Goal: Obtain resource: Download file/media

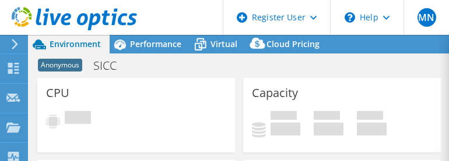
select select "USD"
select select "EULondon"
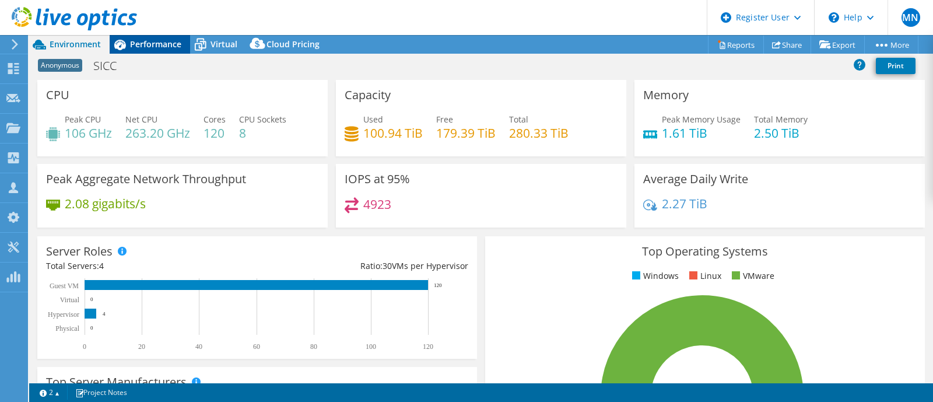
click at [180, 36] on div "Performance" at bounding box center [150, 44] width 80 height 19
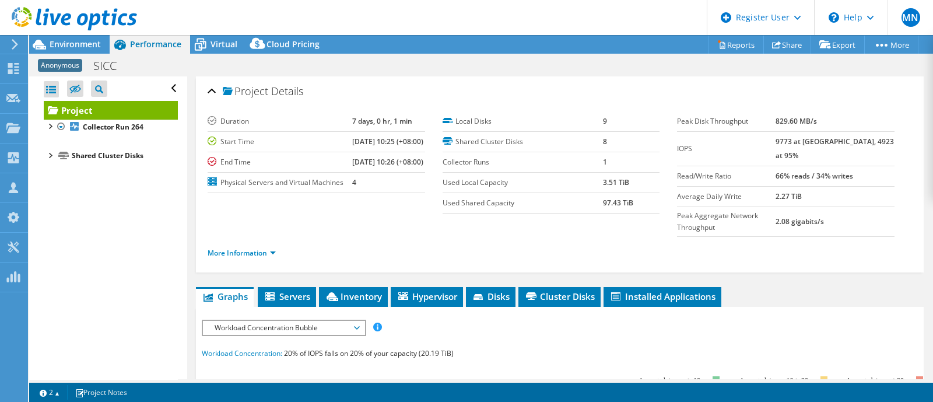
click at [59, 105] on link "Project" at bounding box center [111, 110] width 134 height 19
click at [50, 153] on div at bounding box center [50, 155] width 12 height 12
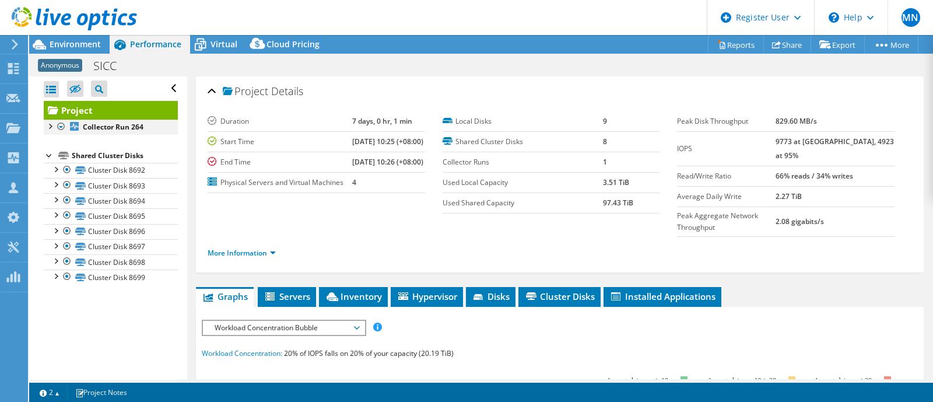
click at [50, 128] on div at bounding box center [50, 125] width 12 height 12
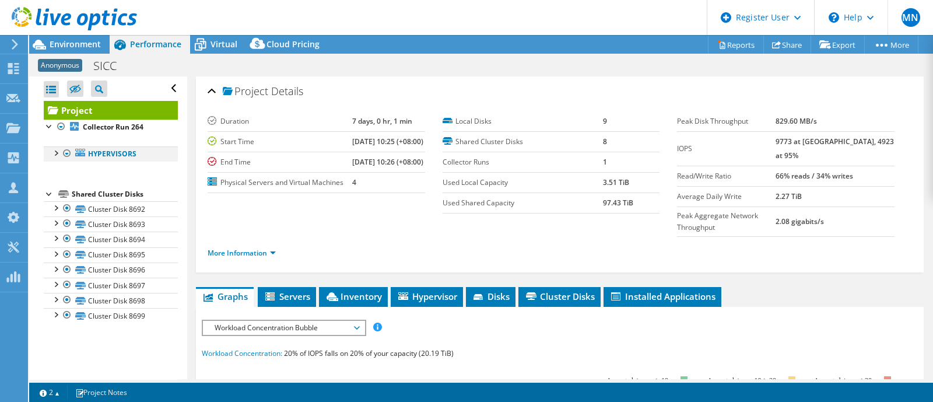
click at [53, 153] on div at bounding box center [56, 152] width 12 height 12
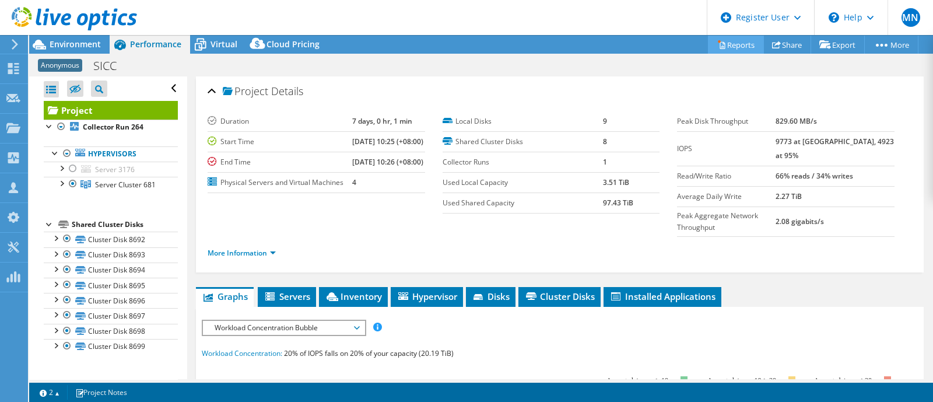
click at [448, 47] on link "Reports" at bounding box center [736, 45] width 56 height 18
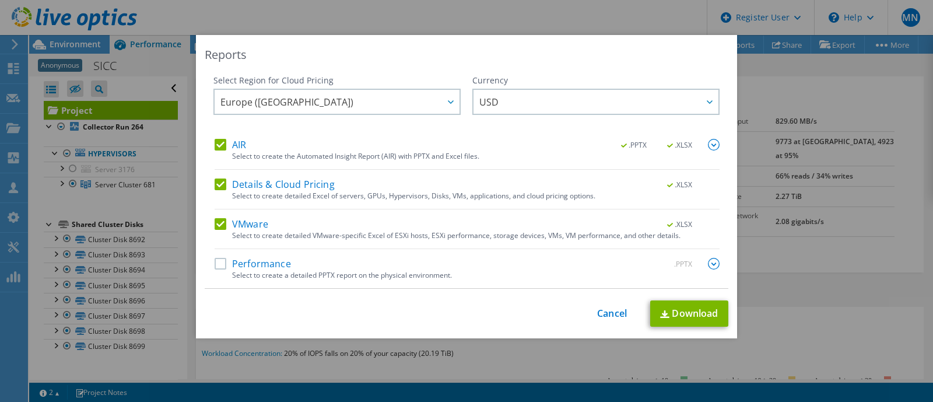
click at [252, 161] on label "Details & Cloud Pricing" at bounding box center [274, 184] width 120 height 12
click at [0, 0] on input "Details & Cloud Pricing" at bounding box center [0, 0] width 0 height 0
click at [216, 140] on label "AIR" at bounding box center [229, 145] width 31 height 12
click at [0, 0] on input "AIR" at bounding box center [0, 0] width 0 height 0
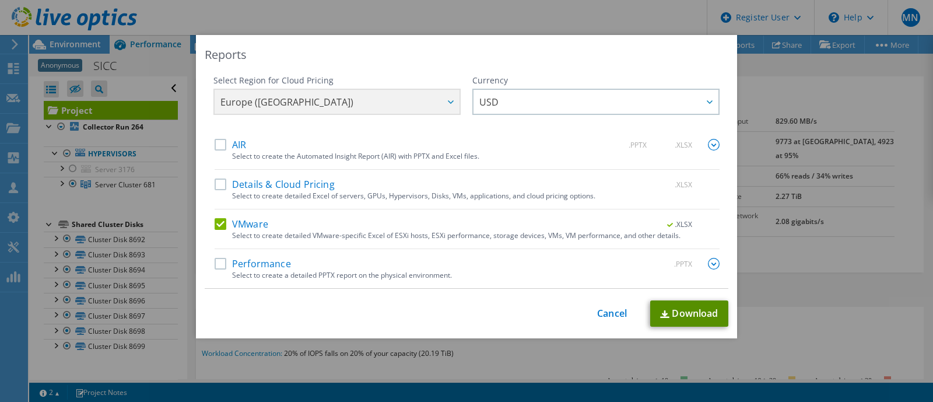
click at [448, 161] on link "Download" at bounding box center [689, 313] width 78 height 26
click at [448, 161] on link "Cancel" at bounding box center [612, 313] width 30 height 11
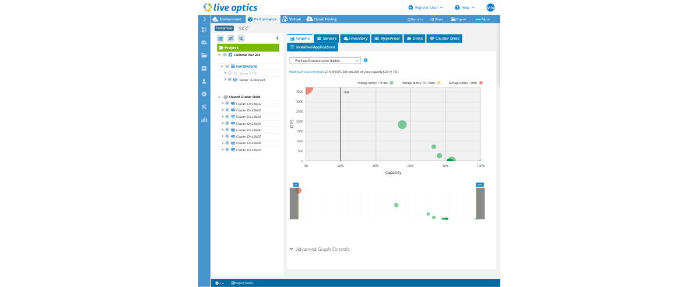
scroll to position [278, 0]
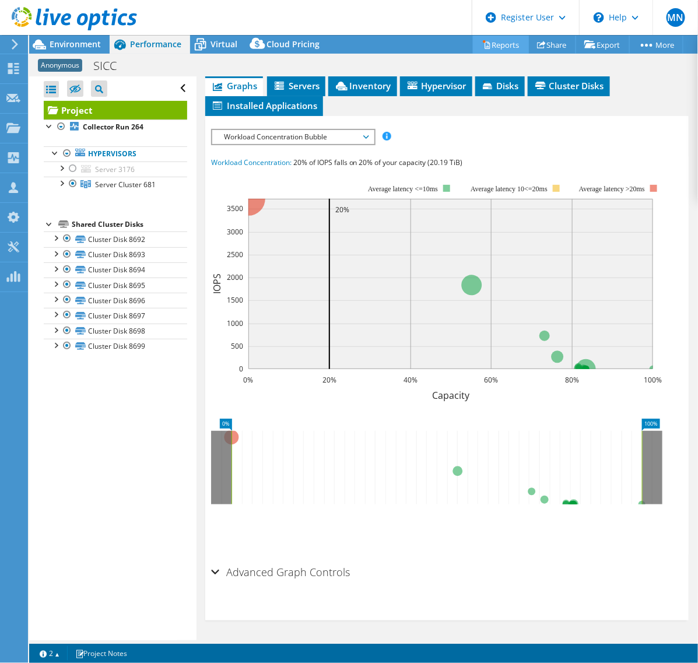
click at [448, 45] on link "Reports" at bounding box center [501, 45] width 56 height 18
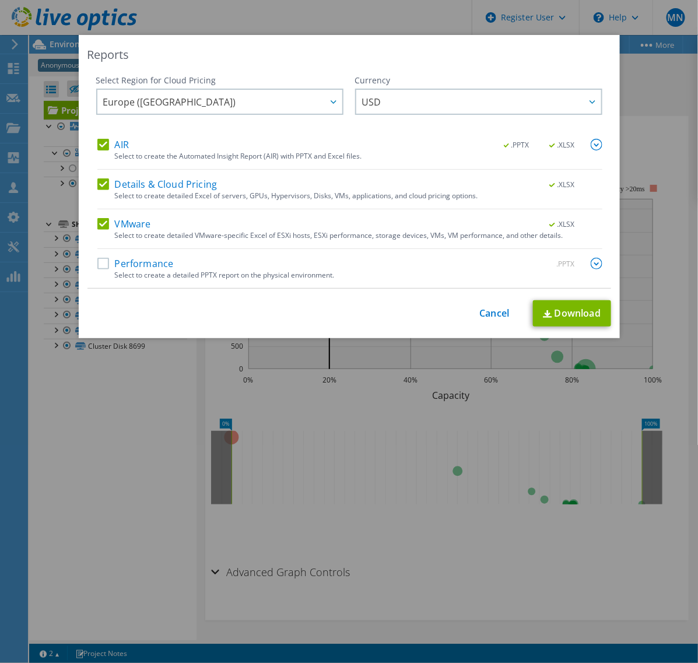
click at [97, 161] on label "VMware" at bounding box center [124, 224] width 54 height 12
click at [0, 0] on input "VMware" at bounding box center [0, 0] width 0 height 0
click at [97, 161] on label "Details & Cloud Pricing" at bounding box center [157, 184] width 120 height 12
click at [0, 0] on input "Details & Cloud Pricing" at bounding box center [0, 0] width 0 height 0
click at [97, 145] on label "AIR" at bounding box center [112, 145] width 31 height 12
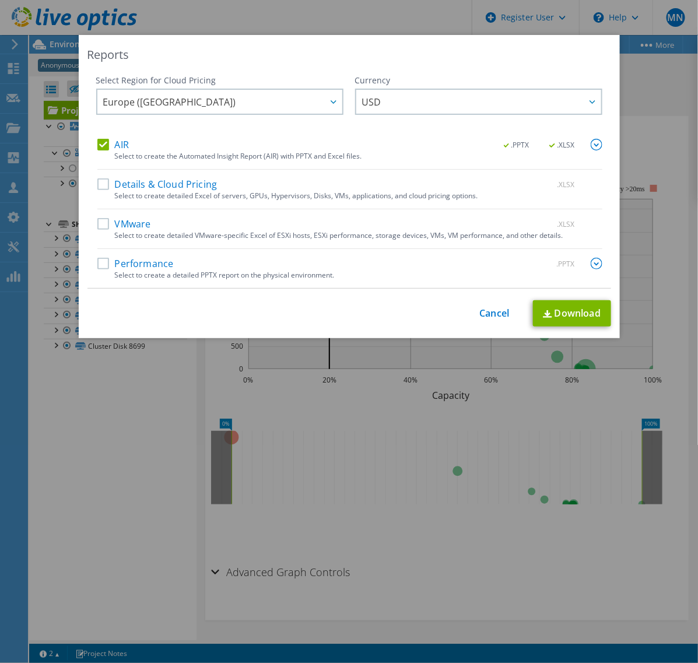
click at [0, 0] on input "AIR" at bounding box center [0, 0] width 0 height 0
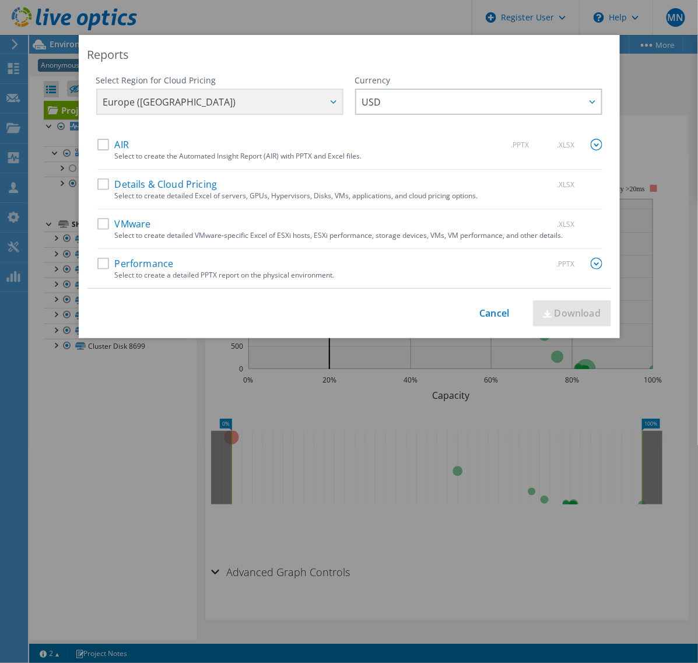
click at [100, 161] on label "Performance" at bounding box center [135, 264] width 76 height 12
click at [0, 0] on input "Performance" at bounding box center [0, 0] width 0 height 0
click at [448, 161] on link "Download" at bounding box center [572, 313] width 78 height 26
drag, startPoint x: 386, startPoint y: 455, endPoint x: 395, endPoint y: 392, distance: 63.6
click at [388, 161] on div "Reports Select Region for Cloud Pricing Asia Pacific ([GEOGRAPHIC_DATA]) [GEOGR…" at bounding box center [349, 331] width 698 height 593
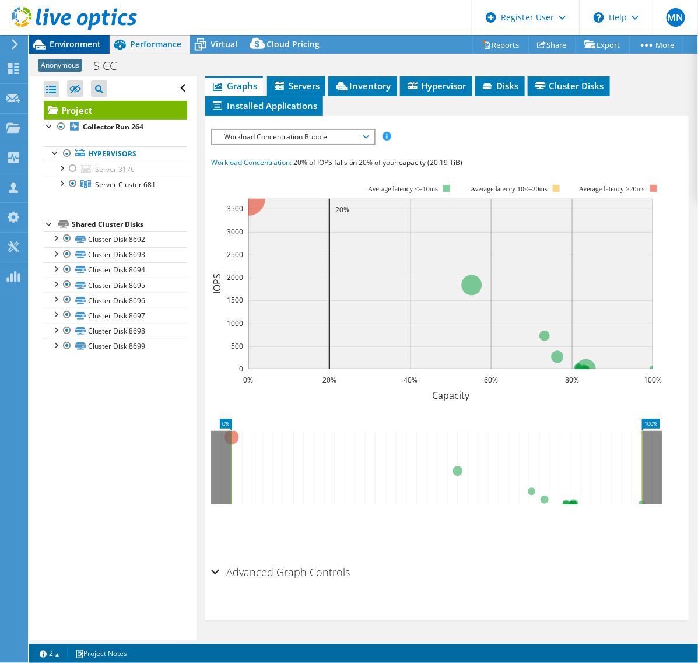
click at [73, 47] on span "Environment" at bounding box center [75, 43] width 51 height 11
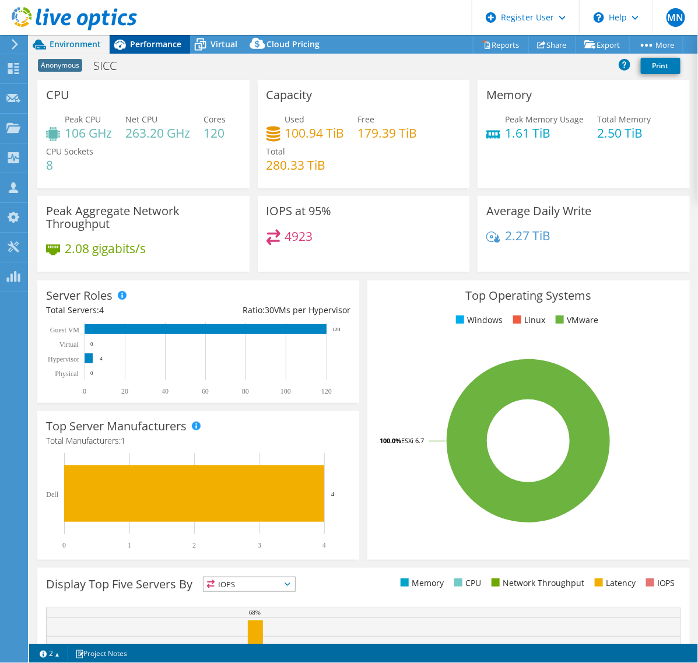
click at [159, 45] on span "Performance" at bounding box center [155, 43] width 51 height 11
